Goal: Task Accomplishment & Management: Use online tool/utility

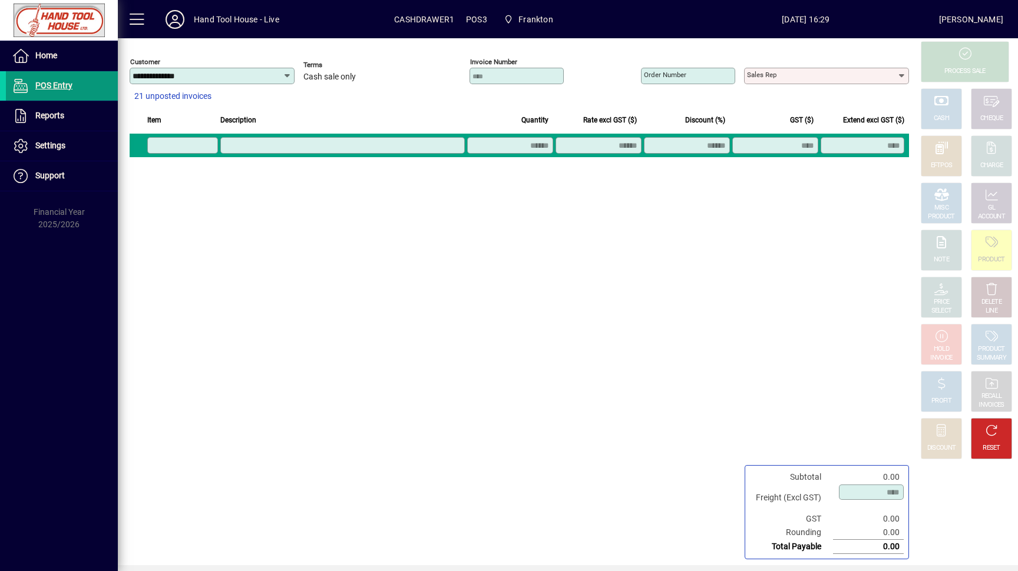
click at [42, 85] on span "POS Entry" at bounding box center [53, 85] width 37 height 9
click at [48, 114] on span "Reports" at bounding box center [49, 115] width 29 height 9
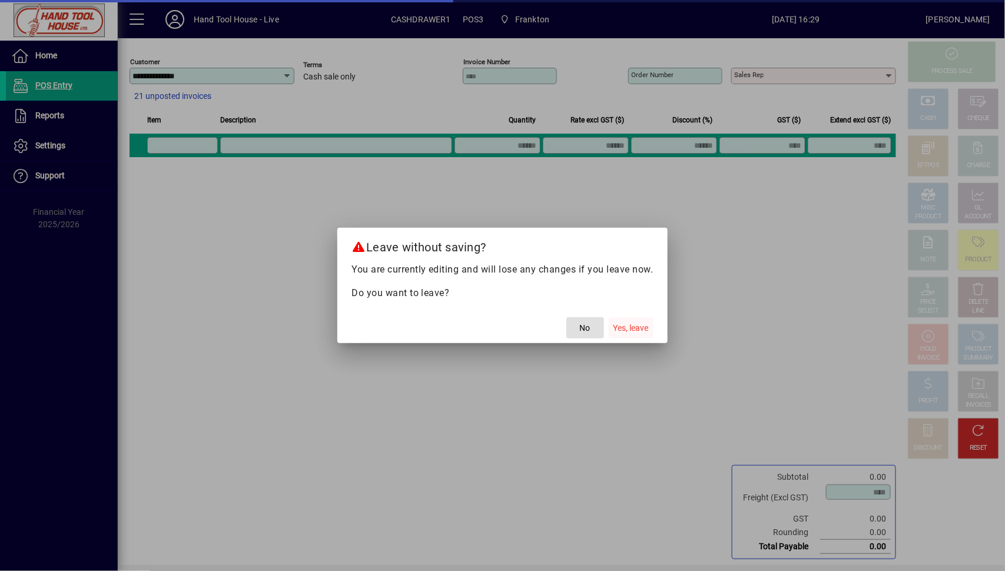
click at [648, 329] on span "Yes, leave" at bounding box center [631, 328] width 35 height 12
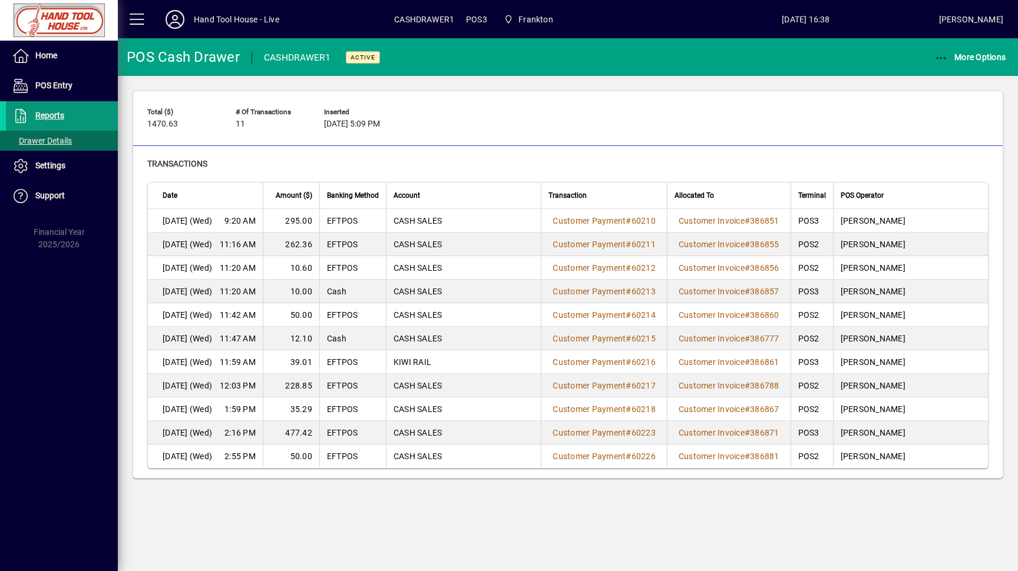
click at [48, 118] on span "Reports" at bounding box center [49, 115] width 29 height 9
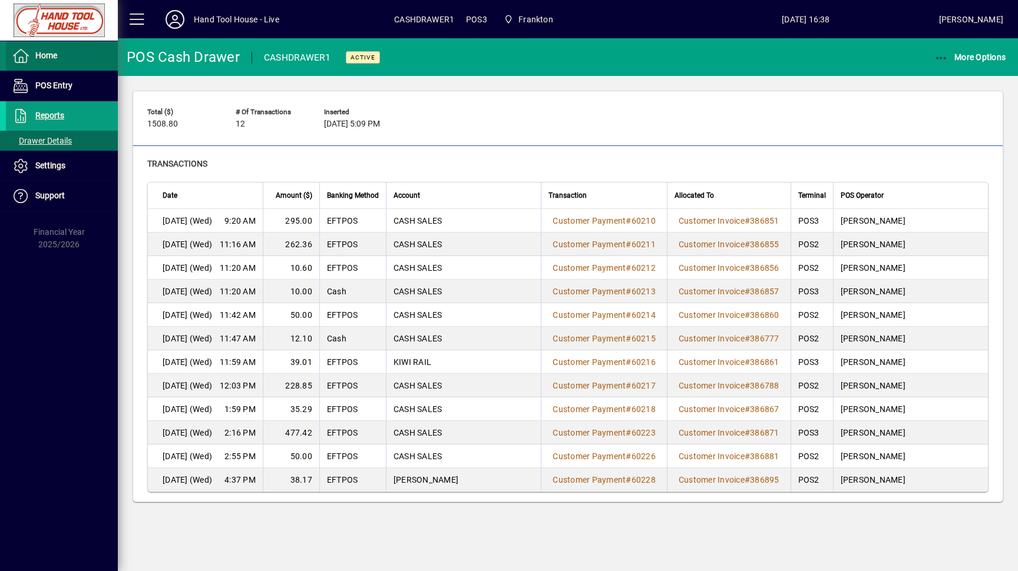
click at [41, 59] on span "Home" at bounding box center [46, 55] width 22 height 9
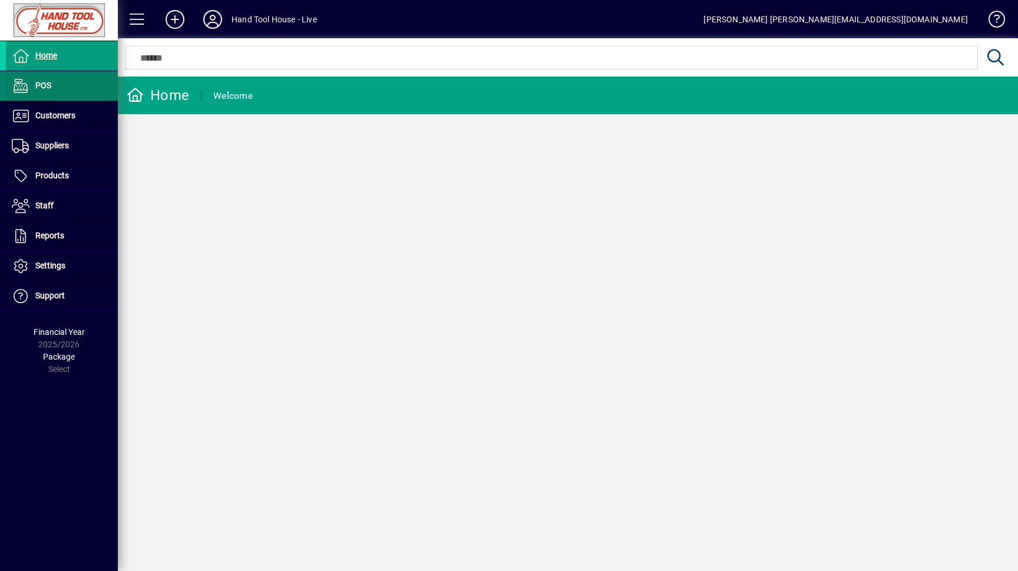
click at [38, 87] on span "POS" at bounding box center [43, 85] width 16 height 9
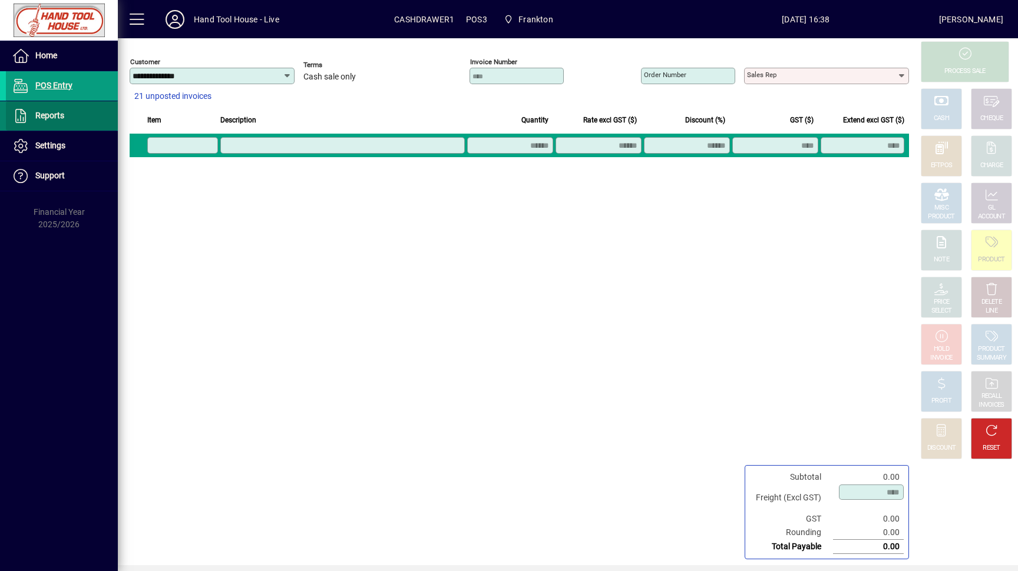
click at [37, 118] on span "Reports" at bounding box center [49, 115] width 29 height 9
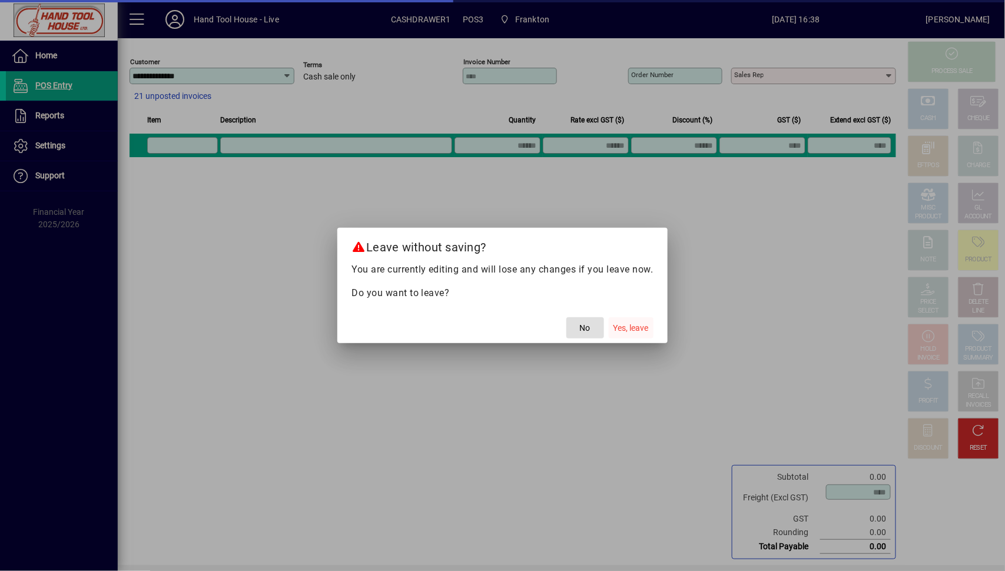
click at [644, 327] on span "Yes, leave" at bounding box center [631, 328] width 35 height 12
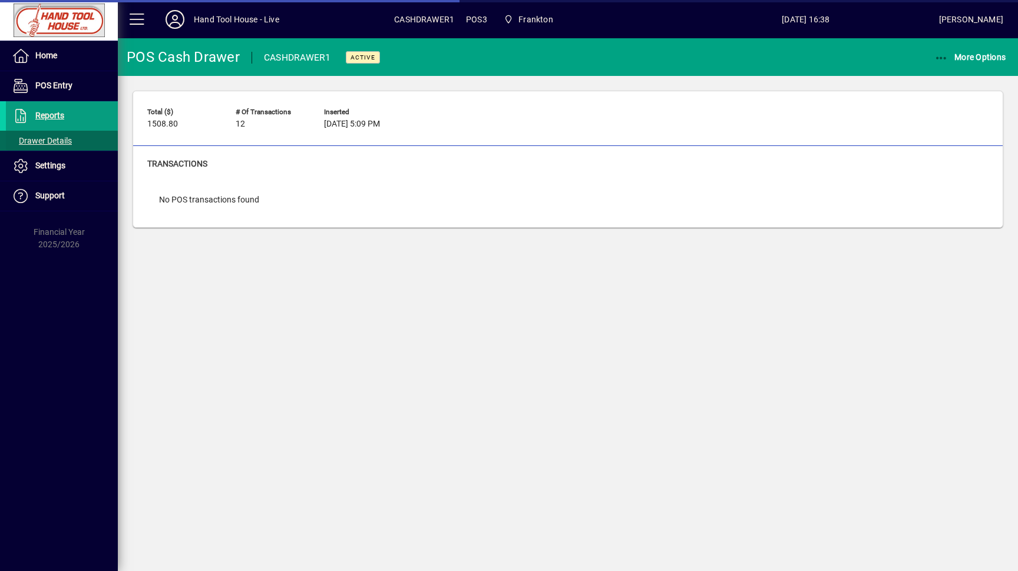
click at [57, 139] on span "Drawer Details" at bounding box center [42, 140] width 60 height 9
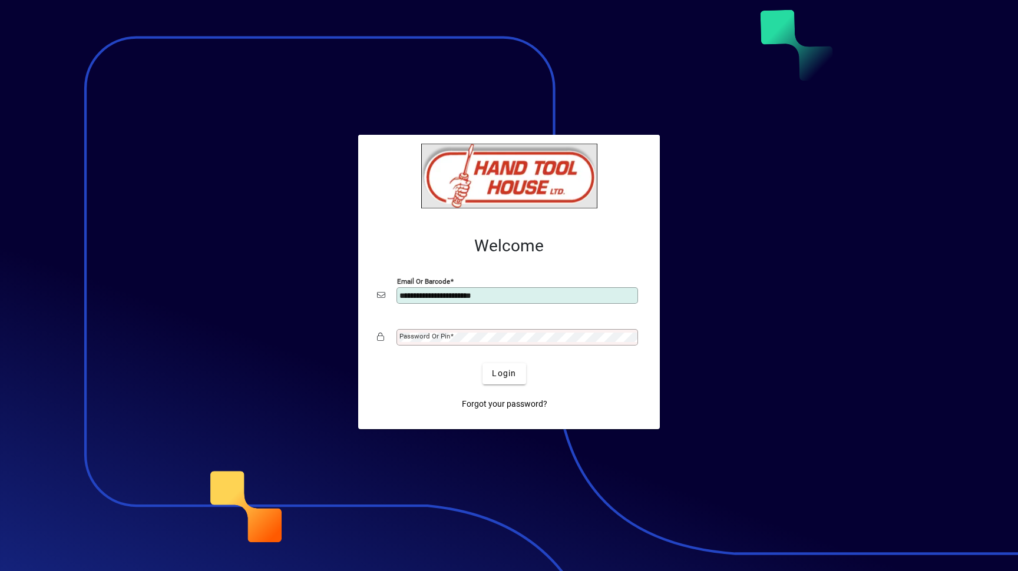
type input "**********"
click at [482, 363] on button "Login" at bounding box center [503, 373] width 43 height 21
